Goal: Find specific page/section: Find specific page/section

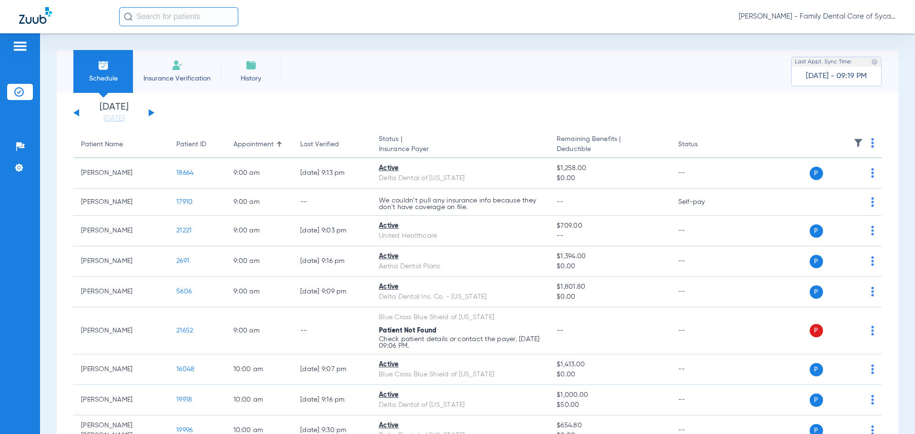
click at [163, 75] on span "Insurance Verification" at bounding box center [177, 79] width 74 height 10
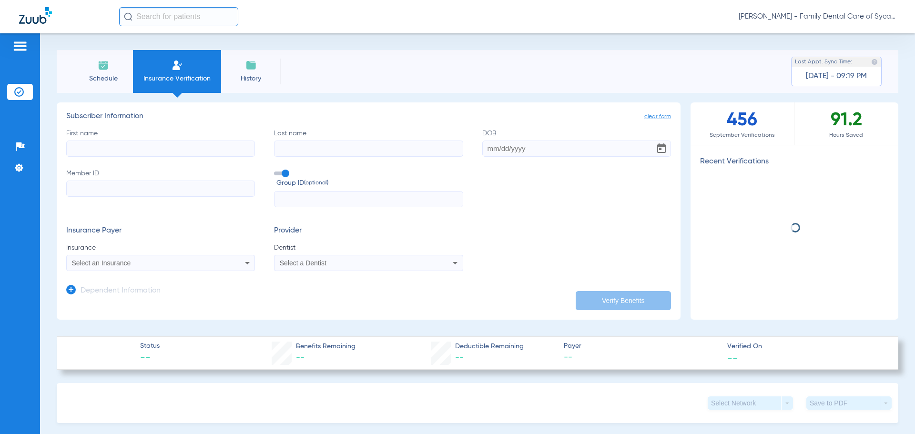
click at [153, 148] on input "First name" at bounding box center [160, 149] width 189 height 16
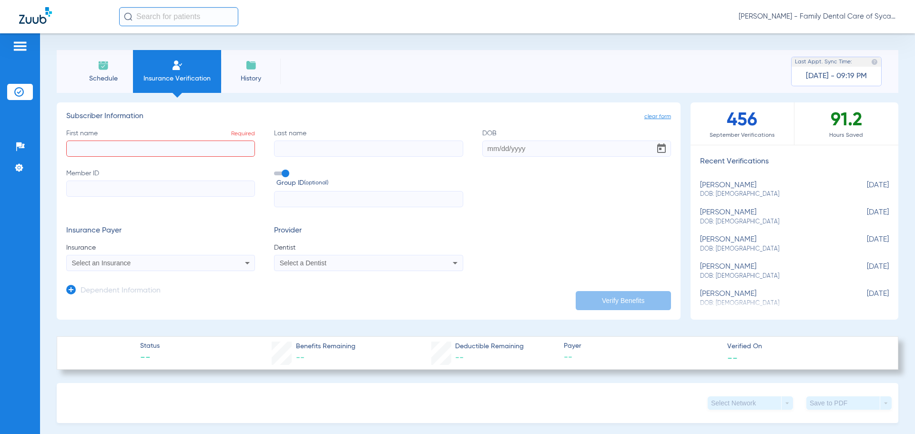
click at [105, 67] on img at bounding box center [103, 65] width 11 height 11
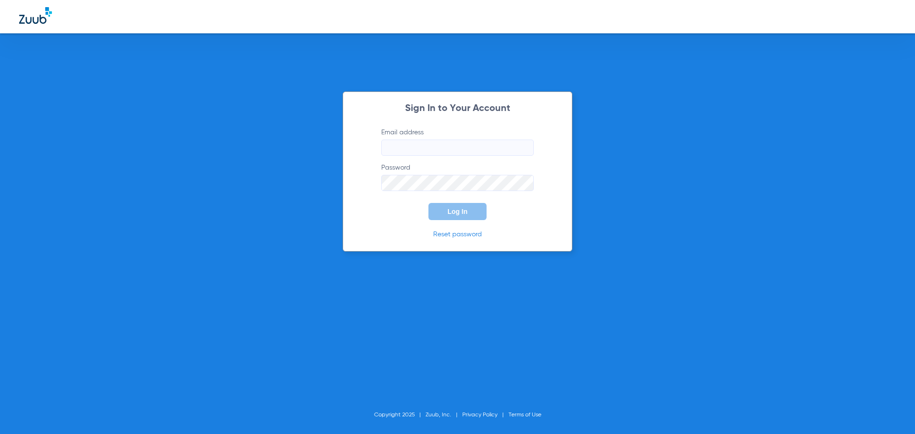
click at [440, 148] on input "Email address" at bounding box center [457, 148] width 153 height 16
